Goal: Task Accomplishment & Management: Use online tool/utility

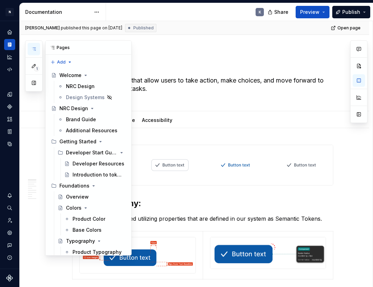
click at [35, 49] on icon "button" at bounding box center [34, 49] width 6 height 6
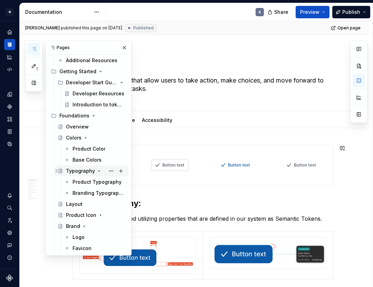
scroll to position [79, 0]
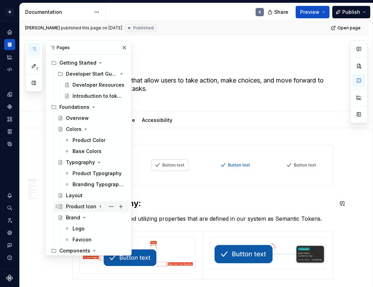
click at [84, 207] on div "Product Icon" at bounding box center [81, 206] width 30 height 7
type textarea "*"
click at [82, 217] on div "Overview" at bounding box center [83, 217] width 23 height 7
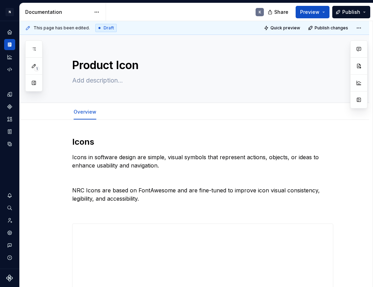
scroll to position [4, 0]
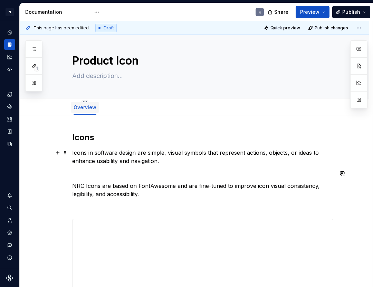
type textarea "*"
click at [112, 105] on span "Add tab" at bounding box center [120, 108] width 16 height 6
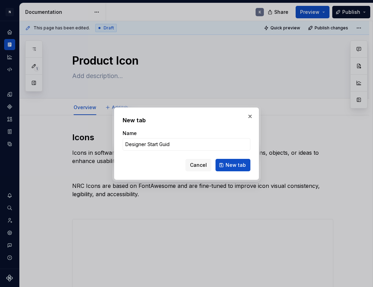
type input "Designer Start Guide"
click at [233, 165] on button "New tab" at bounding box center [232, 165] width 35 height 12
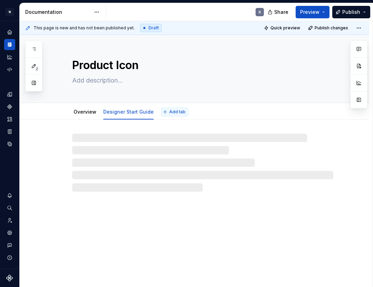
click at [175, 113] on span "Add tab" at bounding box center [177, 112] width 16 height 6
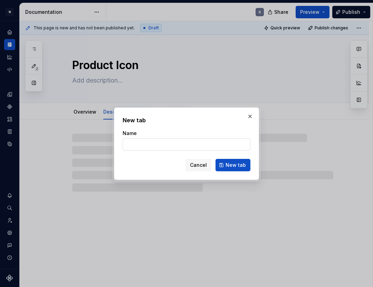
click at [156, 140] on input "Name" at bounding box center [186, 144] width 128 height 12
type textarea "*"
type input "D"
type textarea "*"
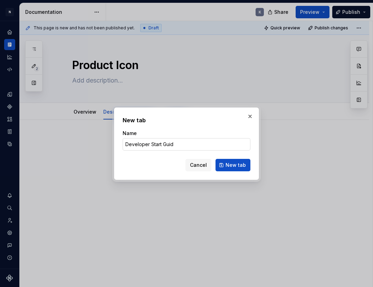
type input "Developer Start Guide"
click at [233, 165] on button "New tab" at bounding box center [232, 165] width 35 height 12
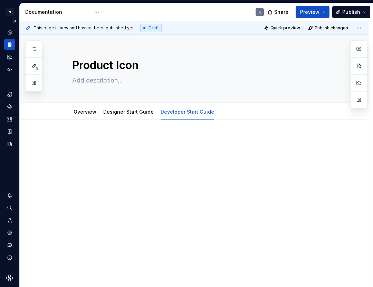
type textarea "*"
